Goal: Task Accomplishment & Management: Complete application form

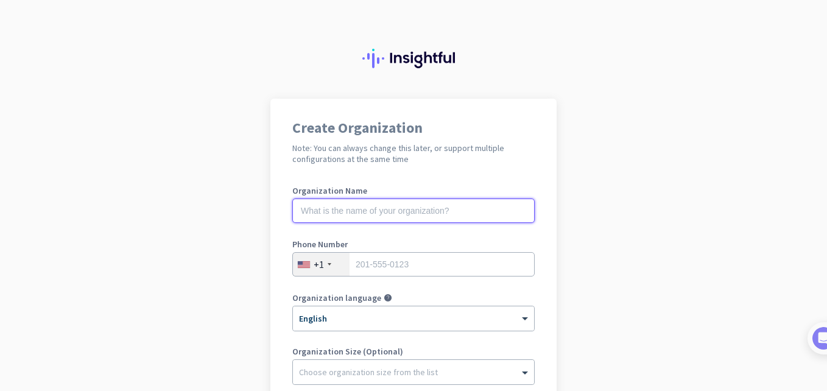
click at [362, 208] on input "text" at bounding box center [413, 210] width 242 height 24
type input "M"
type input "Project Musen"
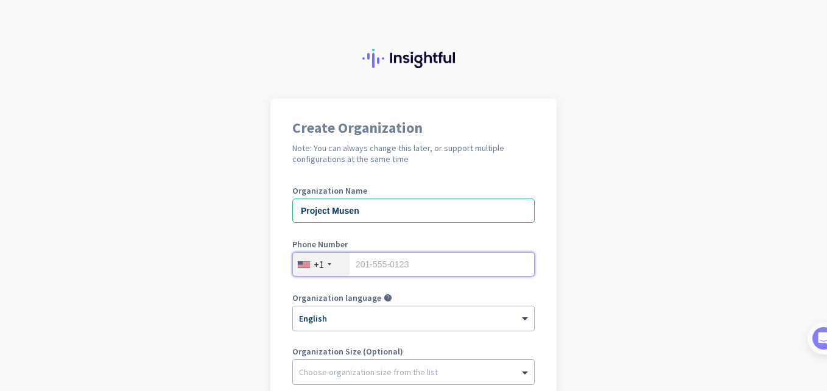
click at [415, 266] on input "tel" at bounding box center [413, 264] width 242 height 24
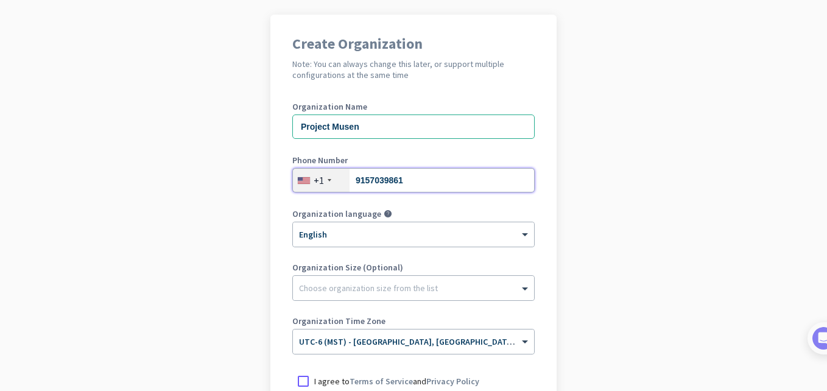
scroll to position [122, 0]
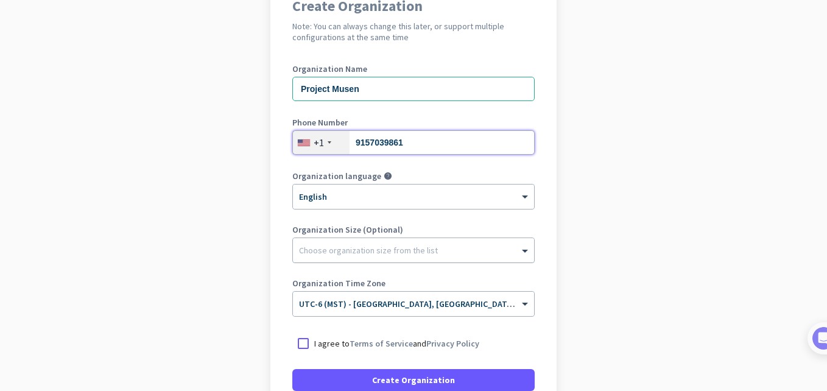
type input "9157039861"
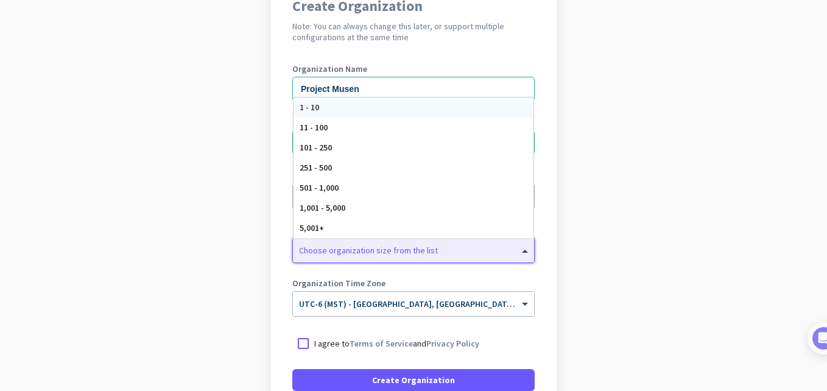
click at [425, 251] on div at bounding box center [413, 247] width 241 height 12
click at [573, 267] on app-onboarding-organization "Create Organization Note: You can always change this later, or support multiple…" at bounding box center [413, 240] width 827 height 527
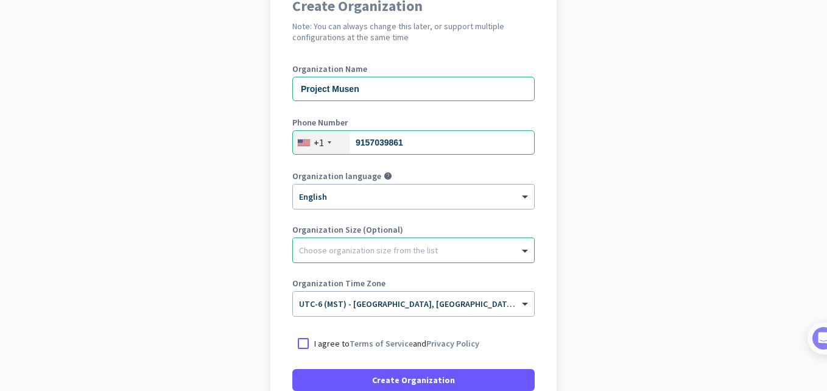
click at [448, 251] on div at bounding box center [413, 247] width 241 height 12
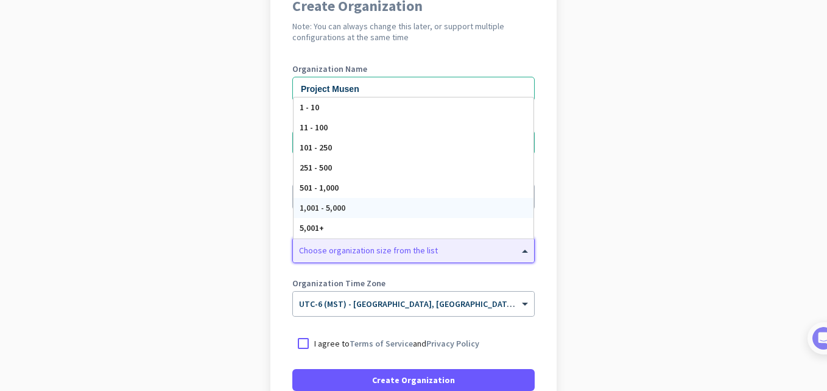
click at [416, 206] on div "1,001 - 5,000" at bounding box center [413, 208] width 240 height 20
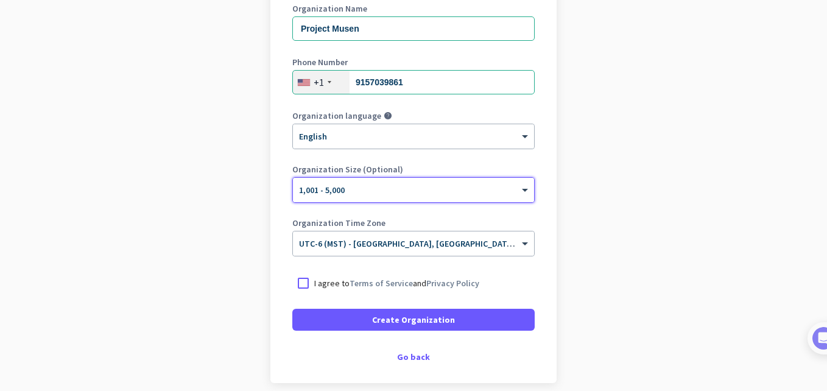
scroll to position [183, 0]
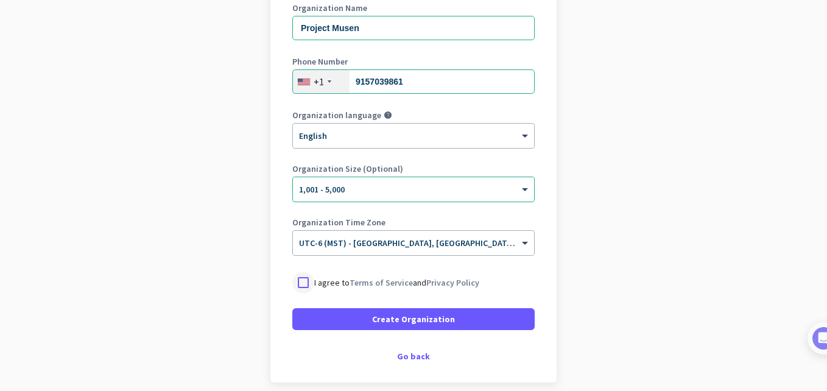
click at [303, 274] on div at bounding box center [303, 282] width 22 height 22
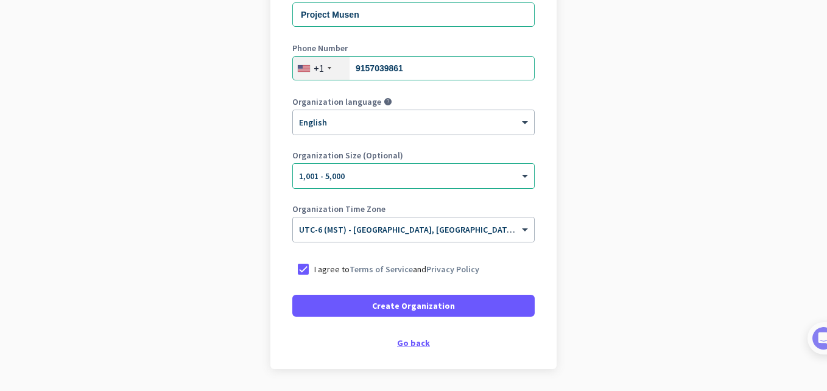
scroll to position [235, 0]
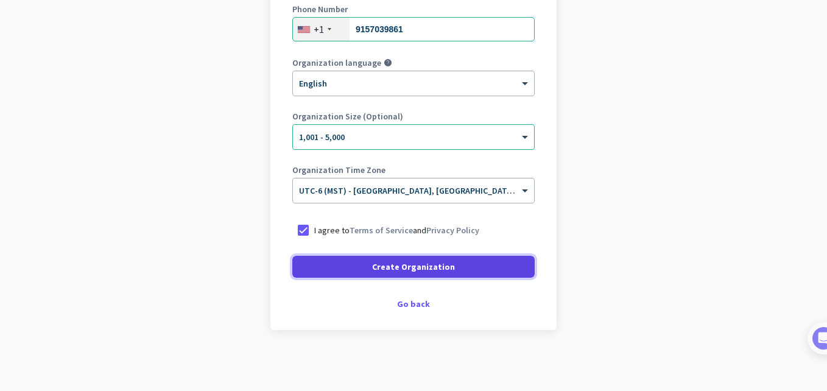
click at [399, 265] on span "Create Organization" at bounding box center [413, 267] width 83 height 12
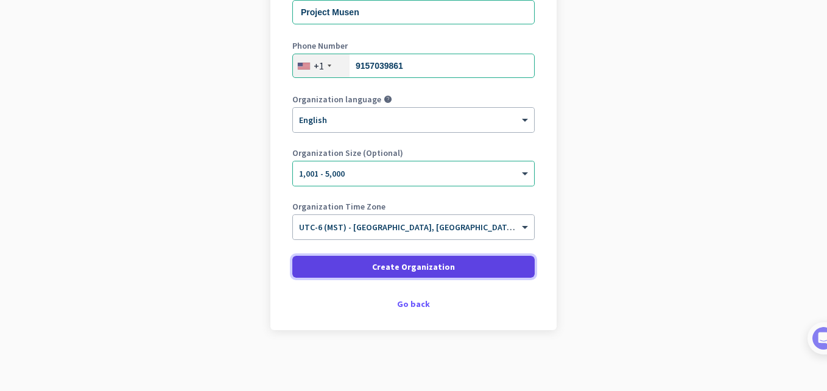
scroll to position [198, 0]
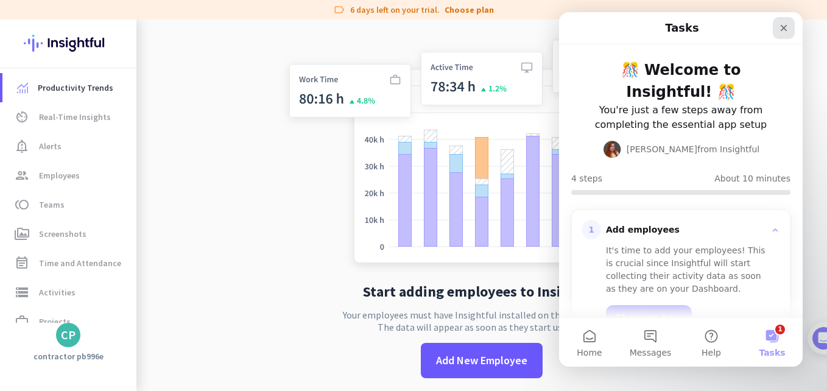
click at [783, 29] on icon "Close" at bounding box center [783, 28] width 7 height 7
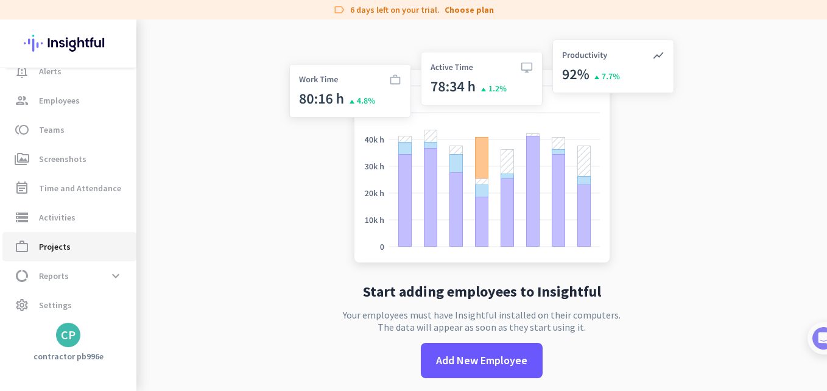
scroll to position [77, 0]
click at [85, 253] on link "work_outline Projects" at bounding box center [69, 244] width 134 height 29
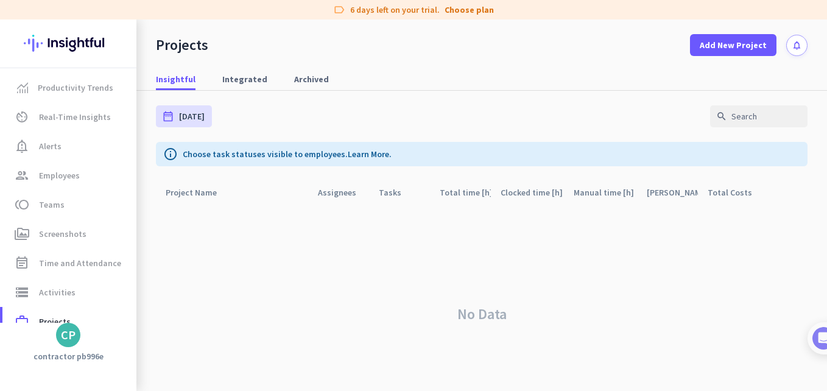
click at [72, 334] on div "CP" at bounding box center [68, 335] width 15 height 12
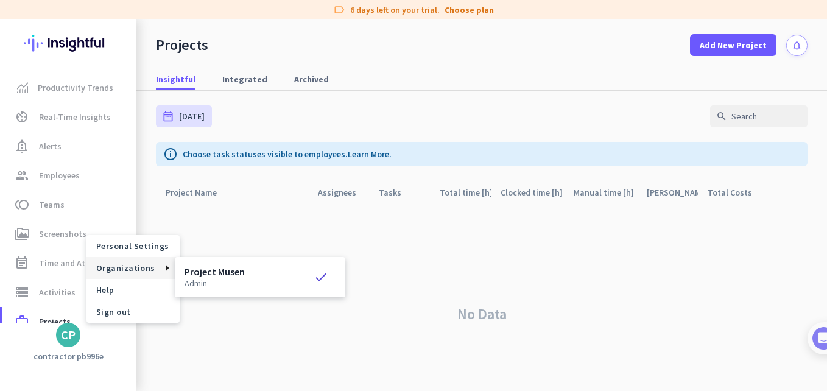
click at [307, 275] on div "Project Musen admin check" at bounding box center [259, 277] width 151 height 21
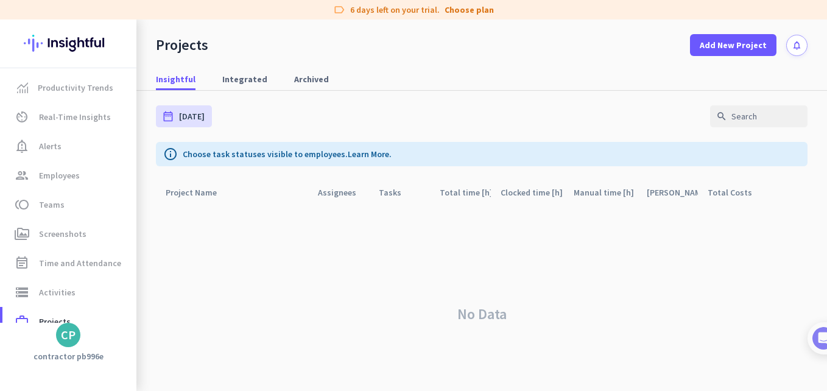
click at [68, 337] on div "CP" at bounding box center [68, 335] width 15 height 12
click at [115, 312] on span "Sign out" at bounding box center [133, 311] width 74 height 11
